Goal: Task Accomplishment & Management: Manage account settings

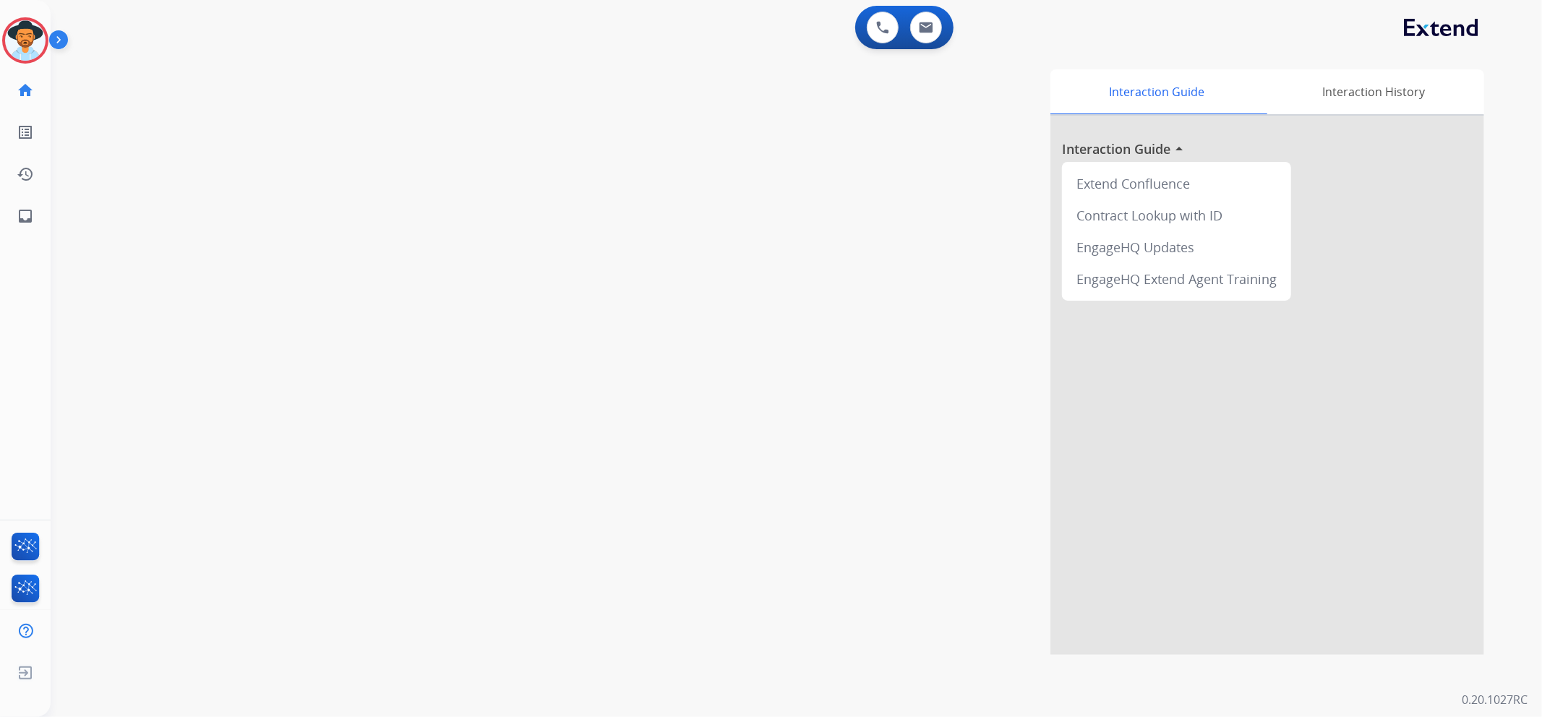
drag, startPoint x: 362, startPoint y: 526, endPoint x: 528, endPoint y: 485, distance: 170.6
click at [366, 523] on div "swap_horiz Break voice bridge close_fullscreen Connect 3-Way Call merge_type Se…" at bounding box center [779, 353] width 1457 height 603
click at [16, 44] on img at bounding box center [25, 40] width 40 height 40
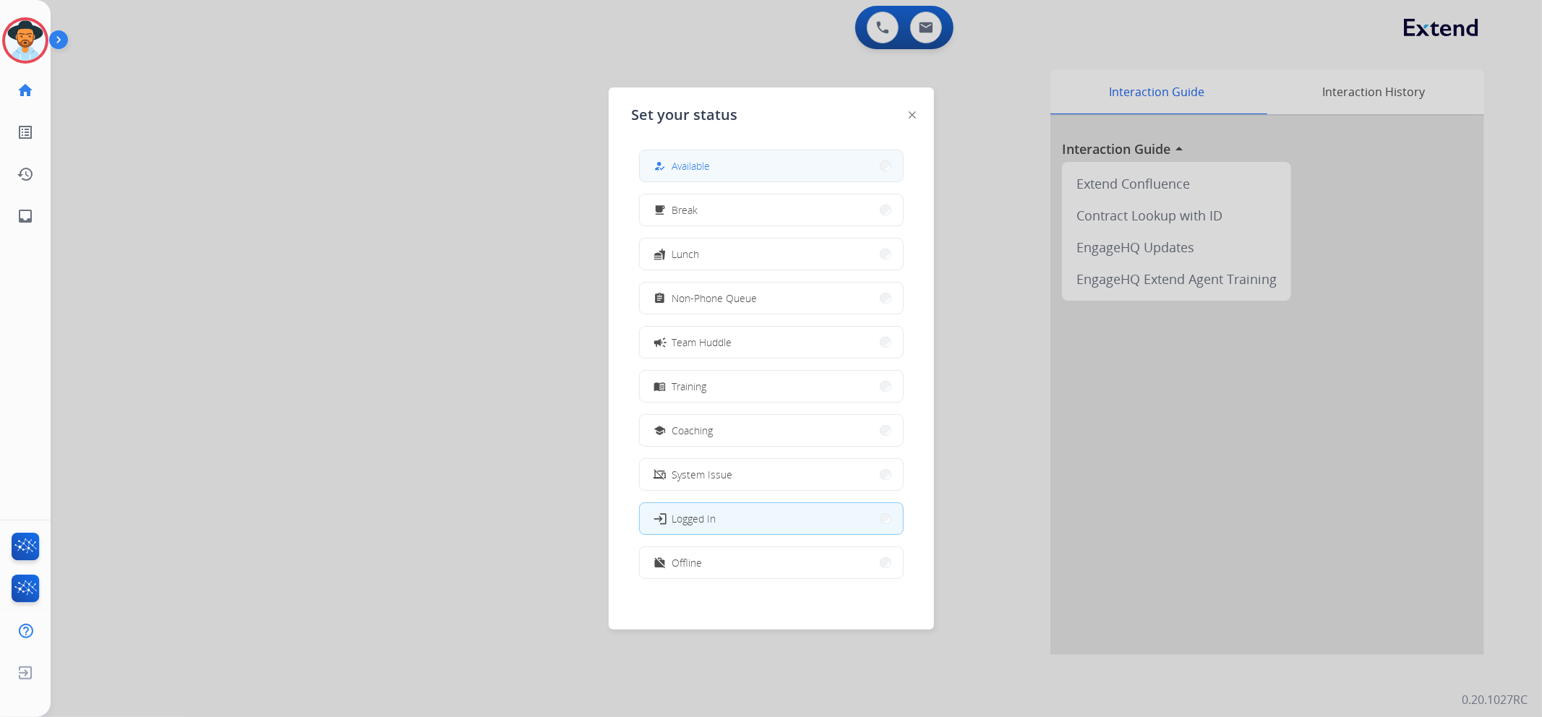
click at [769, 169] on button "how_to_reg Available" at bounding box center [771, 165] width 263 height 31
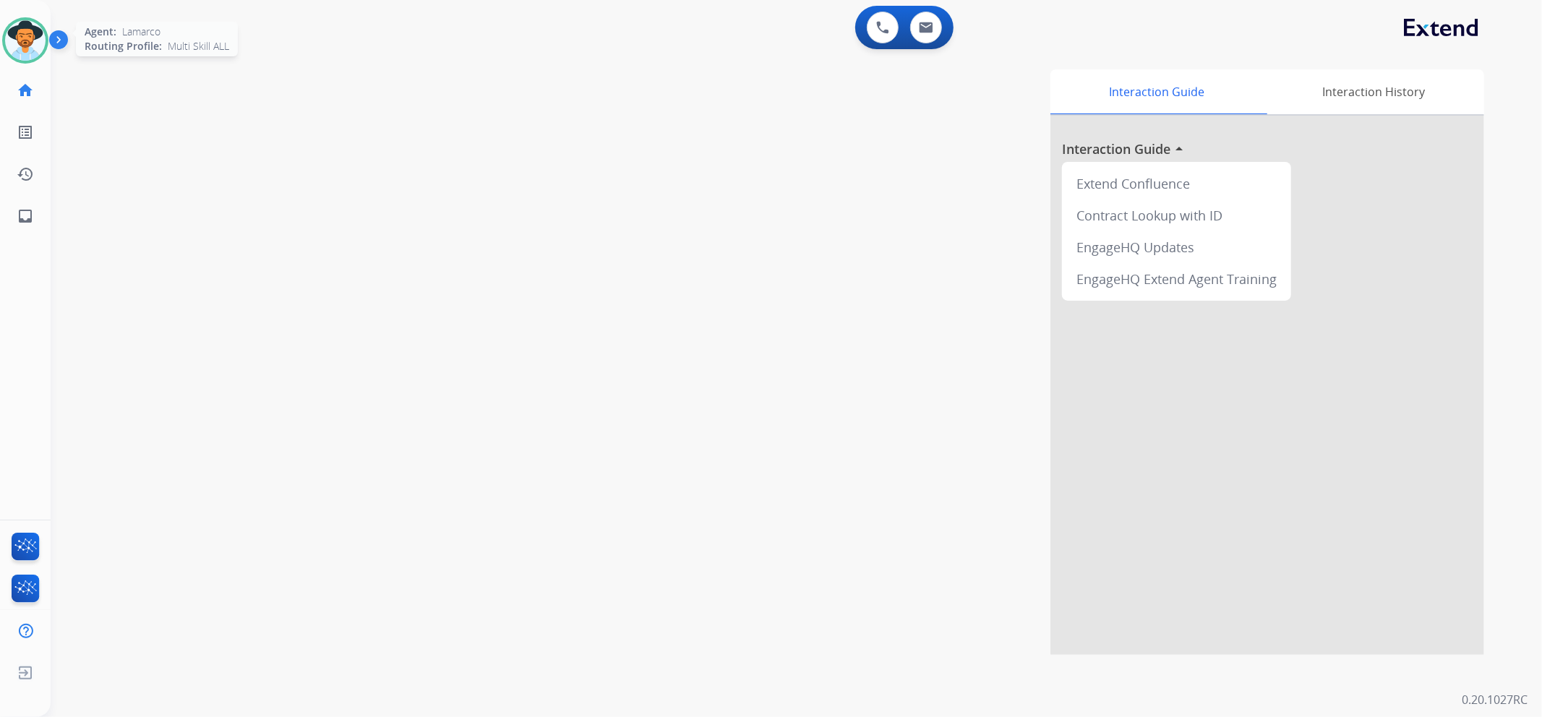
click at [20, 38] on img at bounding box center [25, 40] width 40 height 40
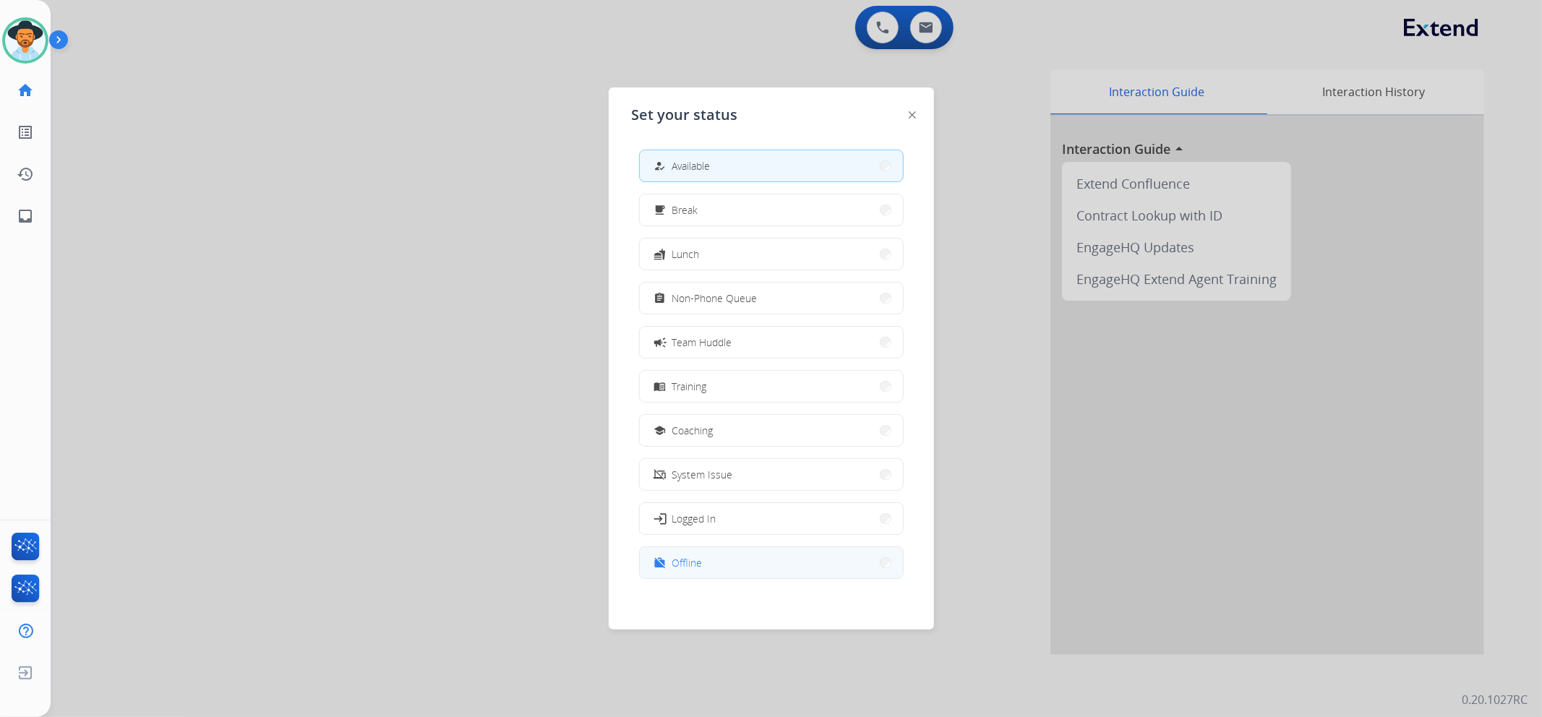
click at [801, 565] on button "work_off Offline" at bounding box center [771, 562] width 263 height 31
